Goal: Communication & Community: Answer question/provide support

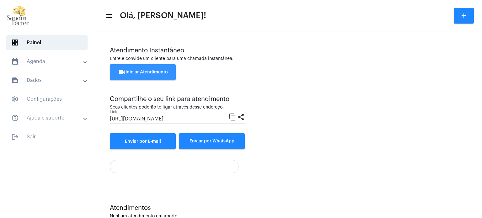
click at [162, 70] on span "videocam Iniciar Atendimento" at bounding box center [143, 72] width 50 height 4
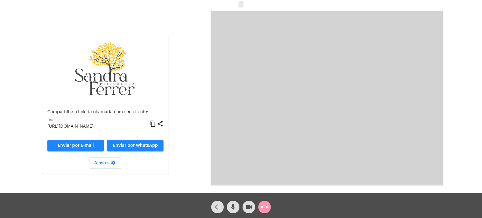
click at [152, 124] on mat-icon "content_copy" at bounding box center [152, 124] width 7 height 8
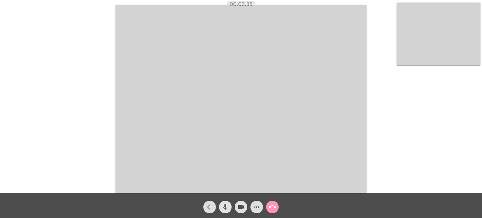
click at [226, 206] on mat-icon "mic" at bounding box center [226, 207] width 8 height 8
click at [222, 207] on mat-icon "mic_off" at bounding box center [226, 207] width 8 height 8
click at [224, 208] on mat-icon "mic" at bounding box center [226, 207] width 8 height 8
click at [226, 207] on mat-icon "mic_off" at bounding box center [226, 207] width 8 height 8
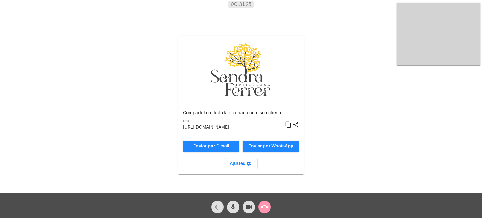
click at [275, 205] on div "arrow_back mic videocam call_end" at bounding box center [241, 205] width 482 height 25
click at [266, 208] on mat-icon "call_end" at bounding box center [265, 207] width 8 height 8
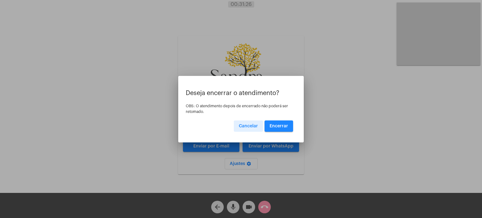
click at [278, 121] on button "Encerrar" at bounding box center [279, 126] width 29 height 11
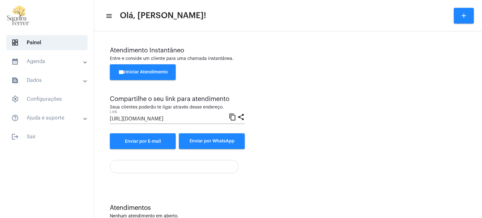
click at [301, 70] on div "videocam Iniciar Atendimento" at bounding box center [288, 75] width 357 height 22
